Goal: Information Seeking & Learning: Learn about a topic

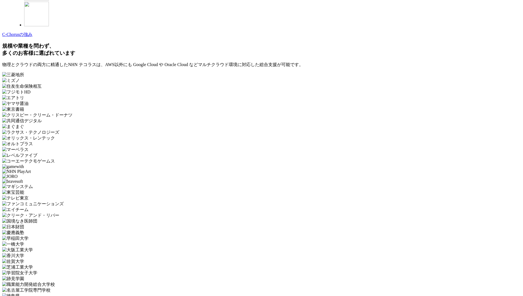
scroll to position [1643, 0]
